Goal: Task Accomplishment & Management: Use online tool/utility

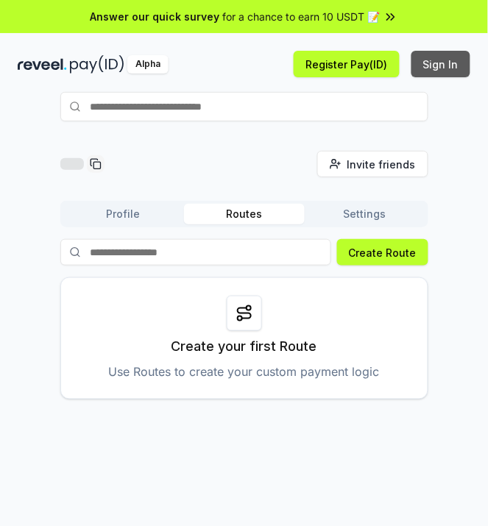
click at [443, 68] on button "Sign In" at bounding box center [441, 64] width 59 height 27
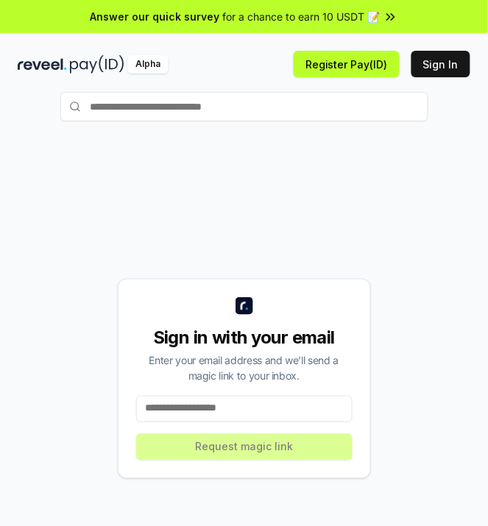
click at [278, 107] on input "text" at bounding box center [244, 106] width 368 height 29
click at [196, 403] on input at bounding box center [244, 409] width 216 height 27
